Goal: Navigation & Orientation: Understand site structure

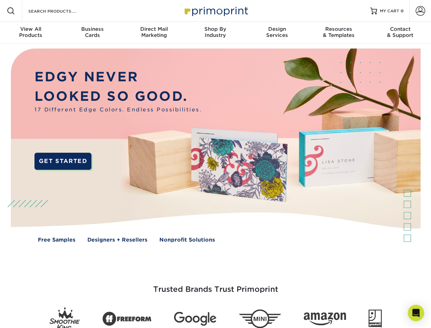
click at [215, 164] on img at bounding box center [215, 150] width 426 height 213
click at [11, 11] on span at bounding box center [11, 11] width 8 height 8
click at [420, 11] on span at bounding box center [421, 11] width 10 height 10
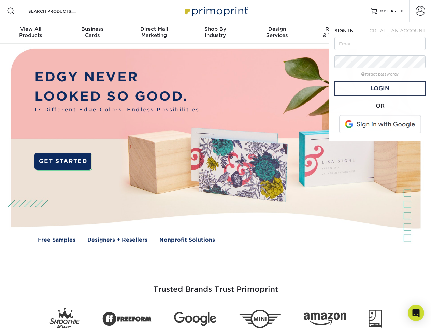
click at [31, 33] on div "View All Products" at bounding box center [30, 32] width 61 height 12
click at [92, 33] on div "Business Cards" at bounding box center [91, 32] width 61 height 12
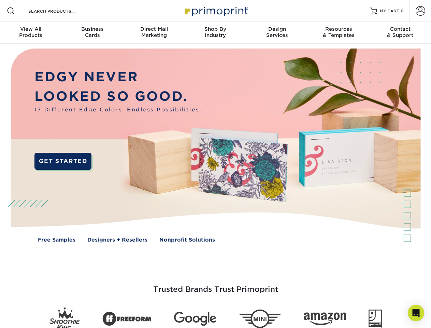
click at [154, 33] on div "Direct Mail Marketing" at bounding box center [153, 32] width 61 height 12
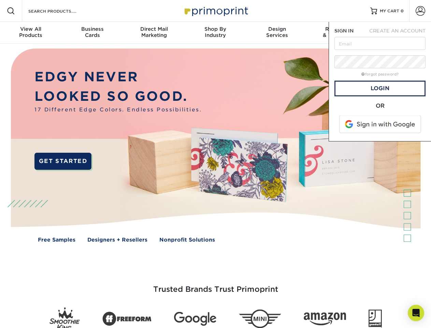
click at [215, 33] on div "Shop By Industry" at bounding box center [215, 32] width 61 height 12
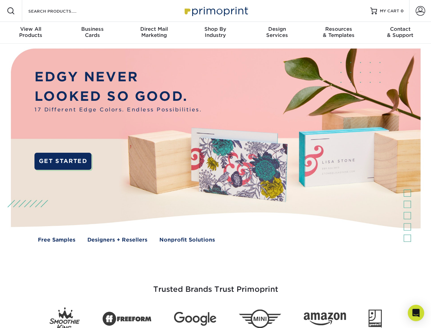
click at [277, 33] on div "Design Services" at bounding box center [276, 32] width 61 height 12
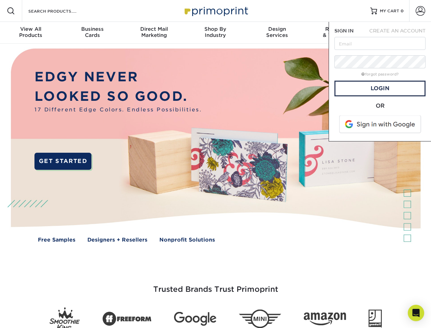
click at [338, 33] on span "SIGN IN" at bounding box center [343, 30] width 19 height 5
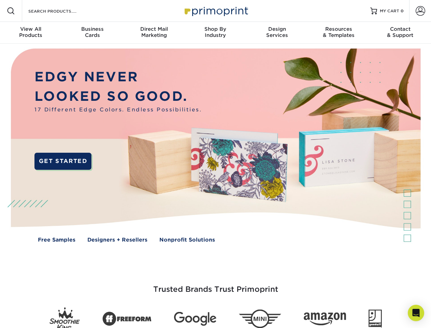
click at [400, 33] on div "Contact & Support" at bounding box center [399, 32] width 61 height 12
